Goal: Check status: Check status

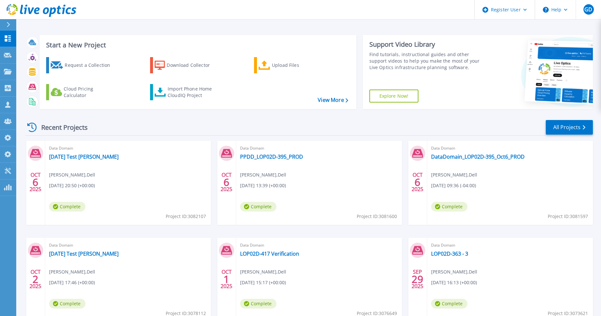
click at [179, 126] on div "Recent Projects All Projects" at bounding box center [309, 128] width 568 height 16
click at [577, 128] on link "All Projects" at bounding box center [569, 127] width 47 height 15
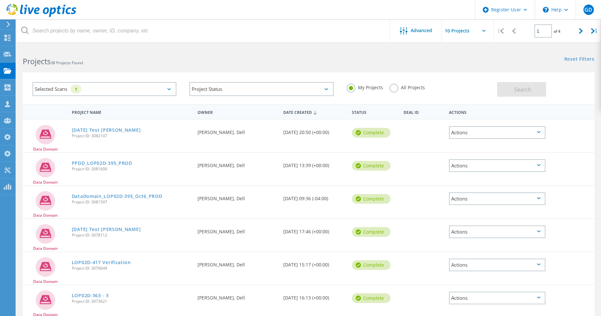
click at [391, 88] on label "All Projects" at bounding box center [406, 87] width 35 height 6
click at [0, 0] on input "All Projects" at bounding box center [0, 0] width 0 height 0
click at [520, 88] on span "Search" at bounding box center [522, 89] width 17 height 7
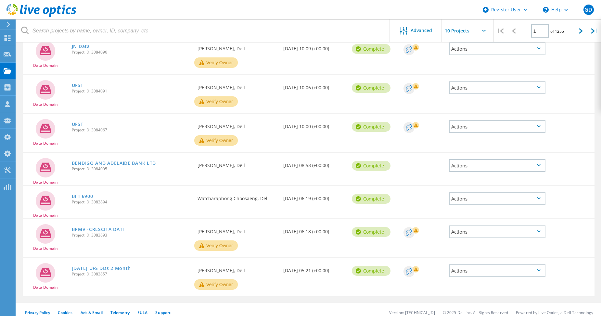
scroll to position [65, 0]
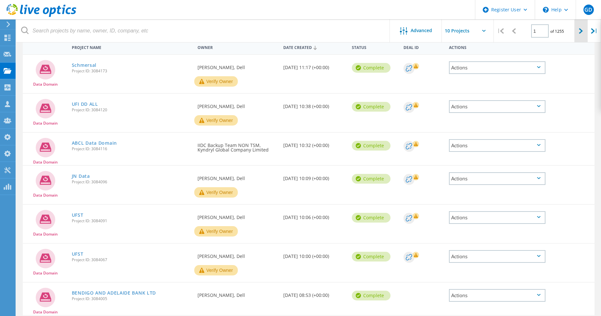
click at [581, 32] on icon at bounding box center [581, 31] width 4 height 6
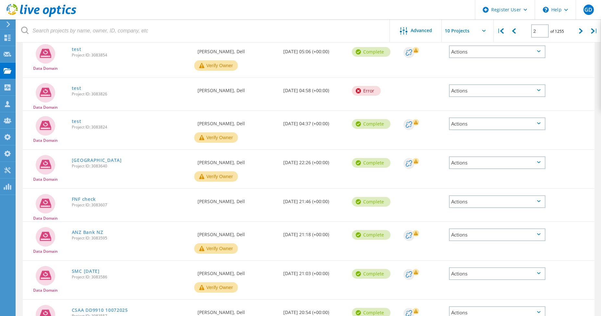
scroll to position [130, 0]
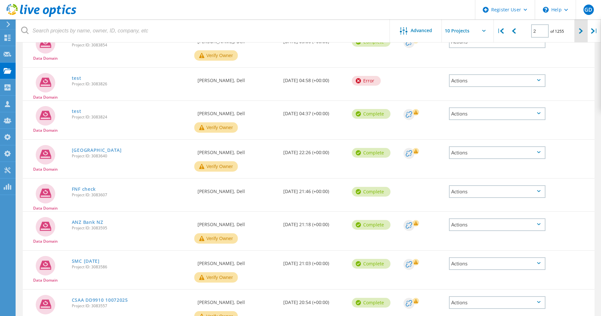
click at [577, 38] on div at bounding box center [580, 30] width 13 height 23
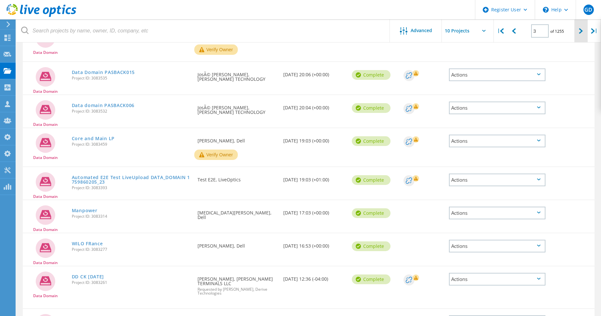
click at [577, 38] on div at bounding box center [580, 30] width 13 height 23
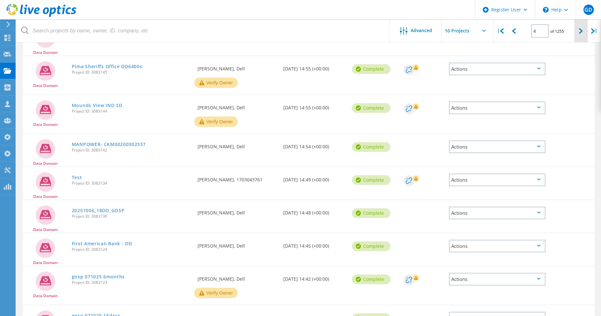
click at [577, 38] on div at bounding box center [580, 30] width 13 height 23
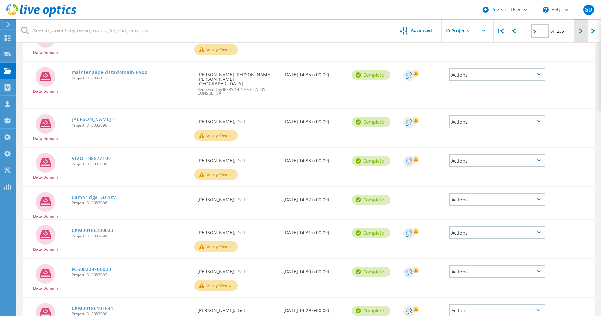
click at [577, 38] on div at bounding box center [580, 30] width 13 height 23
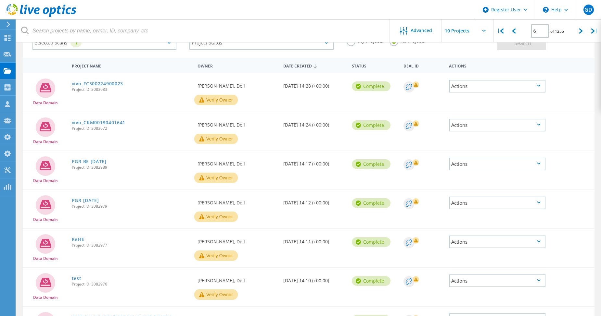
scroll to position [0, 0]
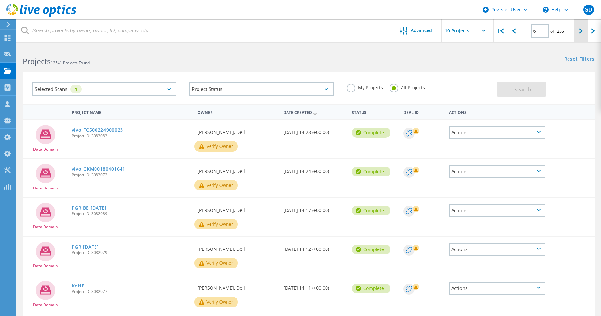
click at [578, 40] on div at bounding box center [580, 30] width 13 height 23
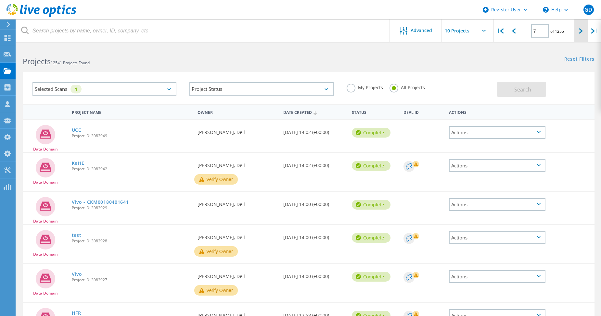
click at [578, 40] on div at bounding box center [580, 30] width 13 height 23
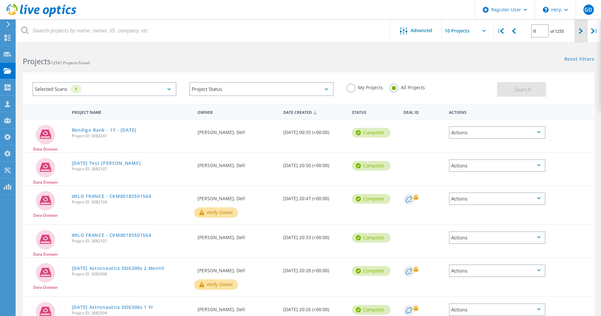
click at [578, 40] on div at bounding box center [580, 30] width 13 height 23
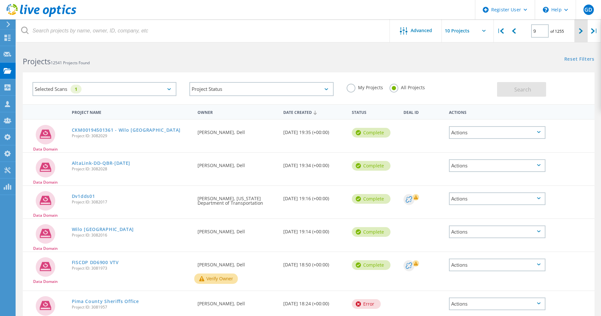
click at [578, 40] on div at bounding box center [580, 30] width 13 height 23
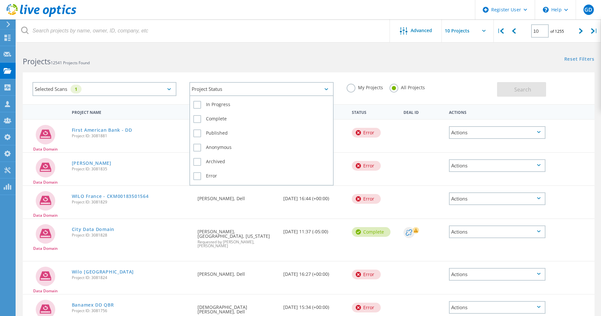
click at [213, 92] on div "Project Status" at bounding box center [261, 89] width 144 height 14
click at [197, 178] on label "Error" at bounding box center [261, 176] width 136 height 8
click at [0, 0] on input "Error" at bounding box center [0, 0] width 0 height 0
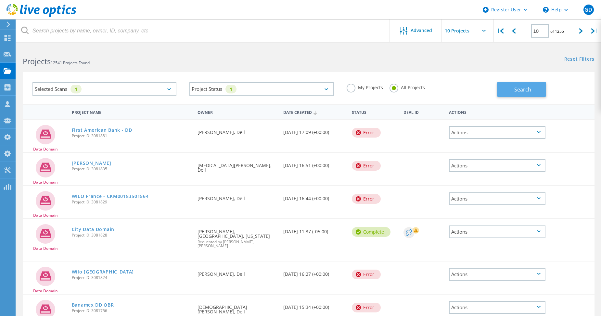
click at [522, 87] on span "Search" at bounding box center [522, 89] width 17 height 7
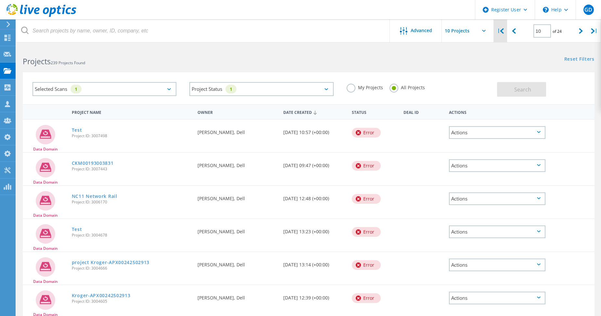
click at [498, 34] on div "|" at bounding box center [500, 30] width 13 height 23
type input "1"
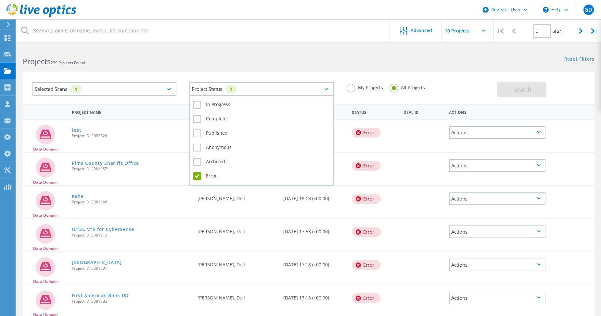
click at [252, 91] on div "Project Status 1" at bounding box center [261, 89] width 144 height 14
click at [195, 178] on label "Error" at bounding box center [261, 176] width 136 height 8
click at [0, 0] on input "Error" at bounding box center [0, 0] width 0 height 0
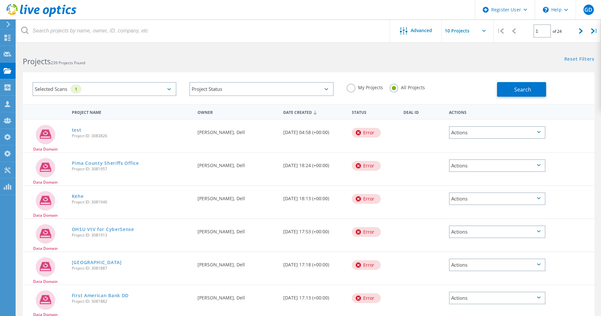
click at [364, 96] on div "My Projects All Projects" at bounding box center [418, 88] width 157 height 24
click at [352, 90] on label "My Projects" at bounding box center [365, 87] width 36 height 6
click at [0, 0] on input "My Projects" at bounding box center [0, 0] width 0 height 0
click at [525, 89] on span "Search" at bounding box center [522, 89] width 17 height 7
